Goal: Browse casually: Explore the website without a specific task or goal

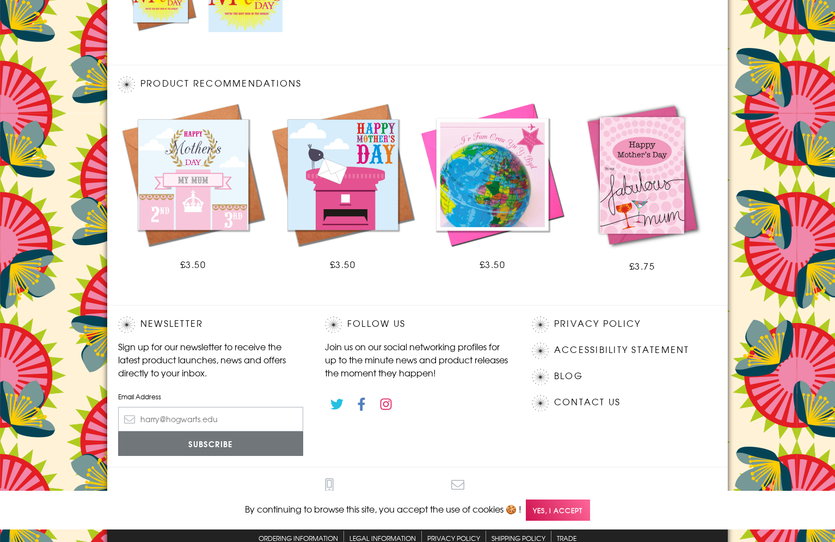
scroll to position [583, 0]
